Goal: Check status: Check status

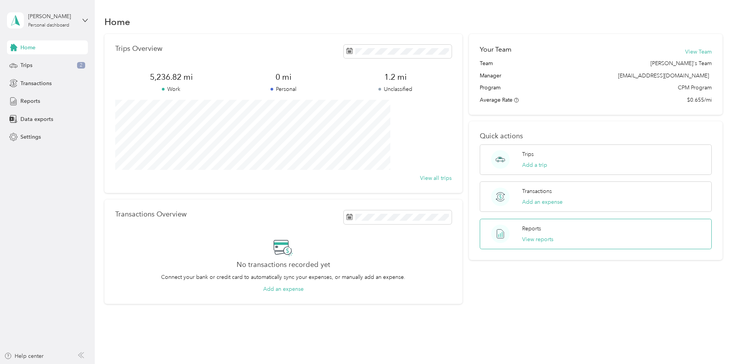
click at [584, 227] on div "Reports View reports" at bounding box center [596, 234] width 232 height 30
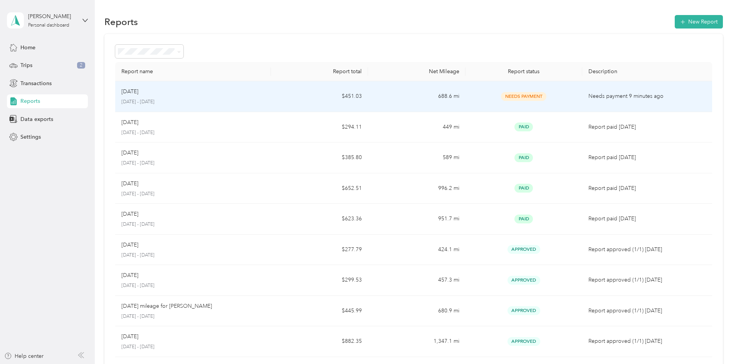
click at [454, 95] on td "688.6 mi" at bounding box center [416, 96] width 97 height 31
